Goal: Information Seeking & Learning: Learn about a topic

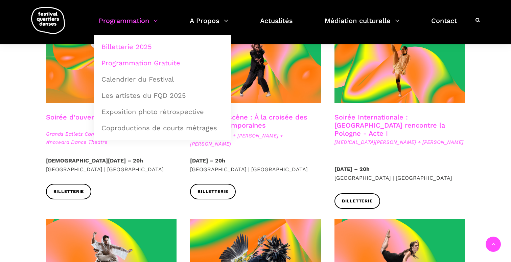
click at [144, 63] on link "Programmation Gratuite" at bounding box center [162, 63] width 130 height 16
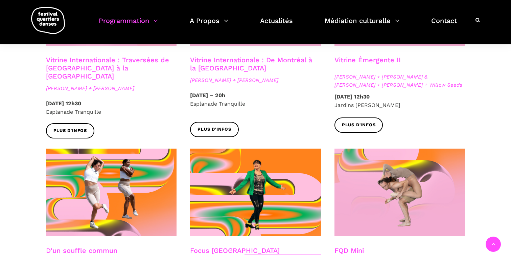
scroll to position [602, 0]
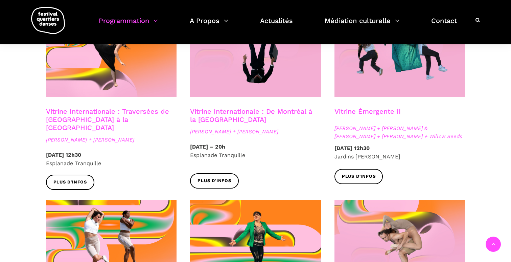
click at [378, 107] on link "Vitrine Émergente II" at bounding box center [368, 111] width 66 height 8
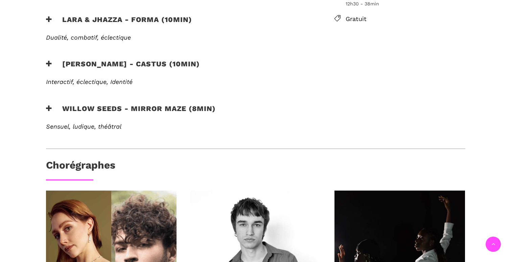
scroll to position [308, 0]
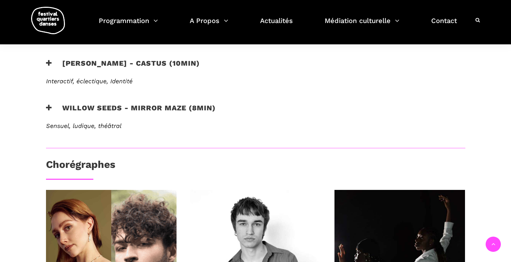
click at [179, 104] on h3 "Willow Seeds - Mirror Maze (8min)" at bounding box center [131, 112] width 170 height 17
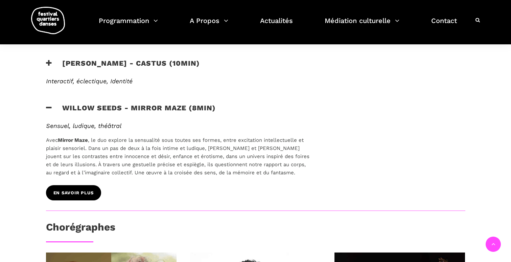
click at [86, 185] on link "EN SAVOIR PLUS" at bounding box center [73, 192] width 55 height 15
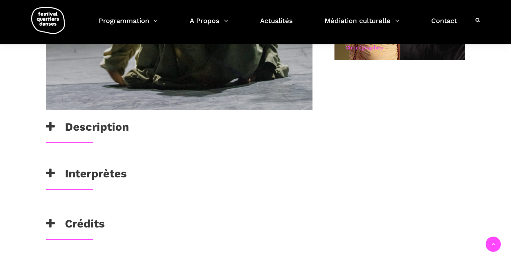
scroll to position [443, 0]
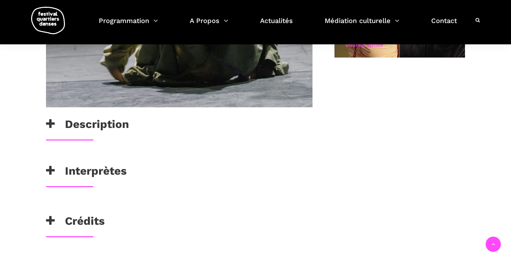
click at [120, 166] on h3 "Interprètes" at bounding box center [86, 172] width 81 height 17
